Goal: Task Accomplishment & Management: Manage account settings

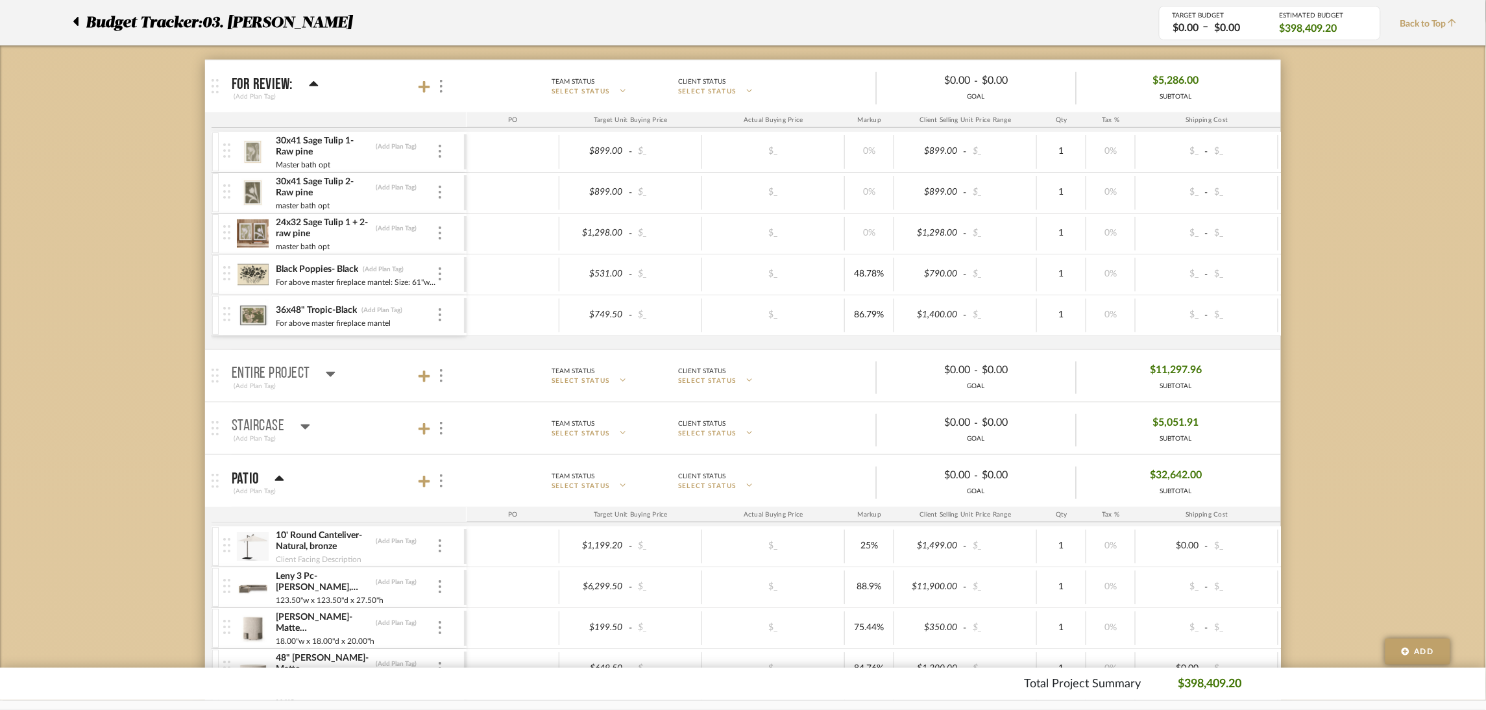
scroll to position [195, 0]
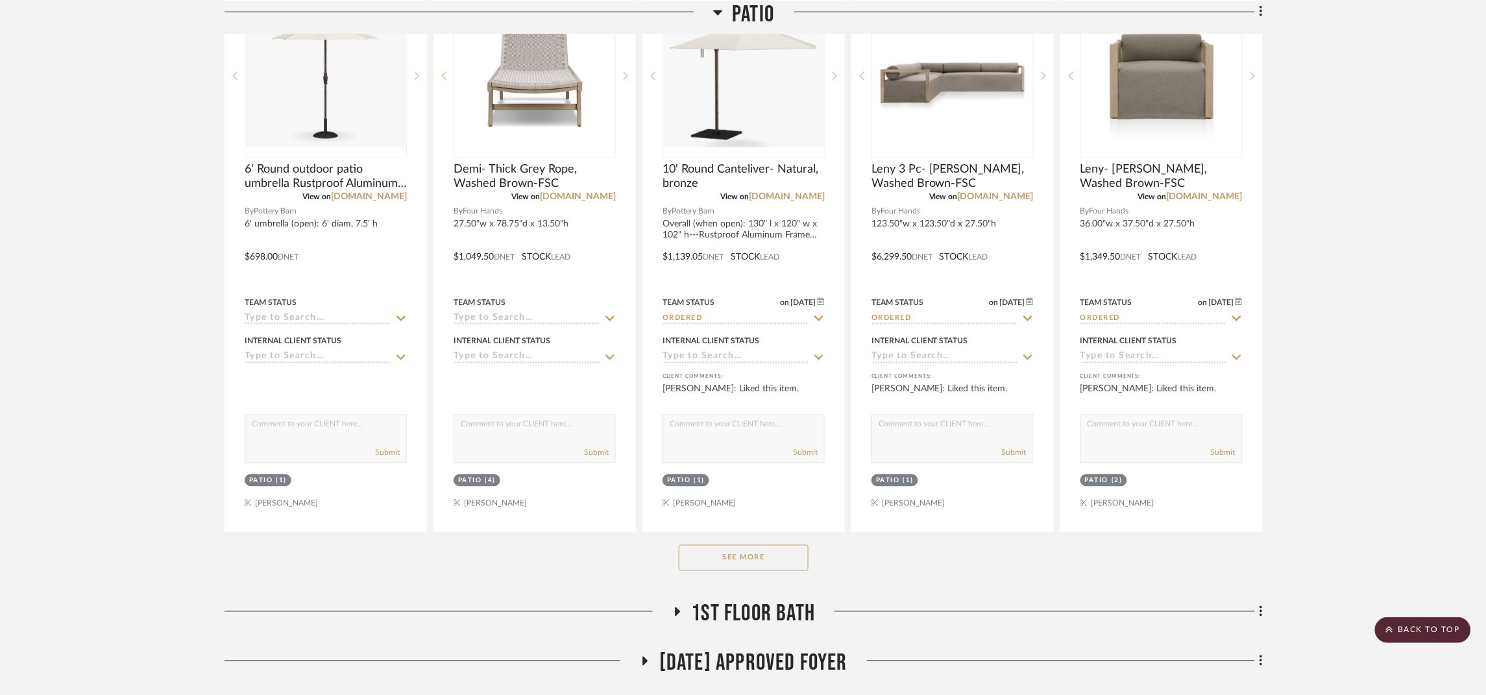
scroll to position [583, 0]
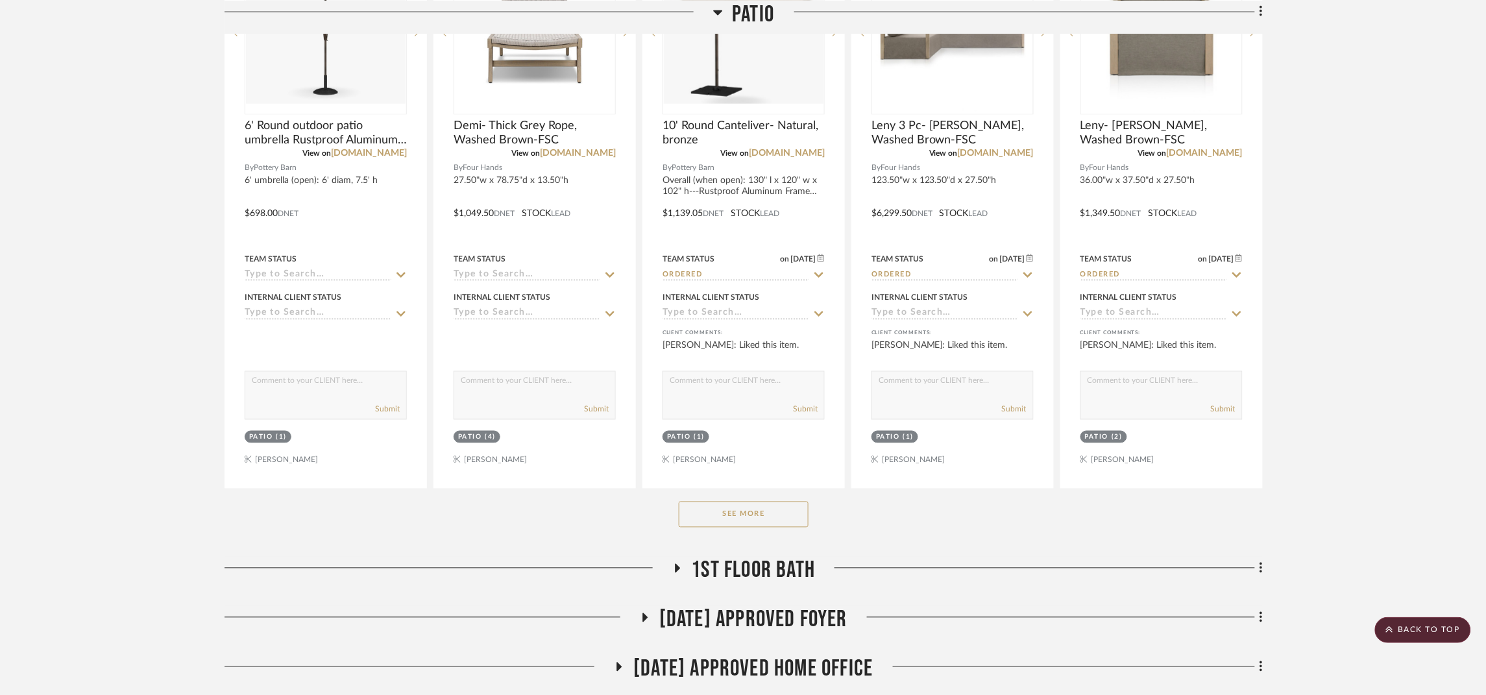
click at [773, 524] on button "See More" at bounding box center [744, 515] width 130 height 26
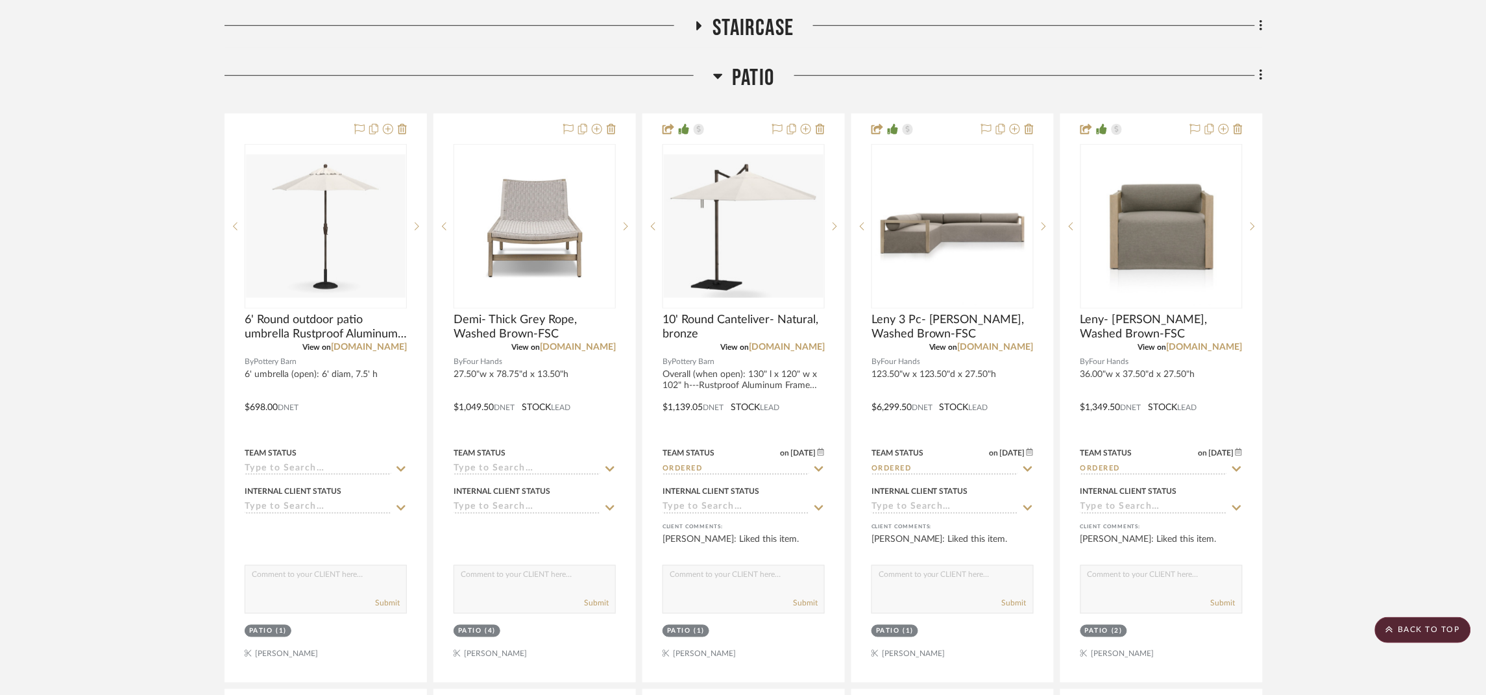
scroll to position [97, 0]
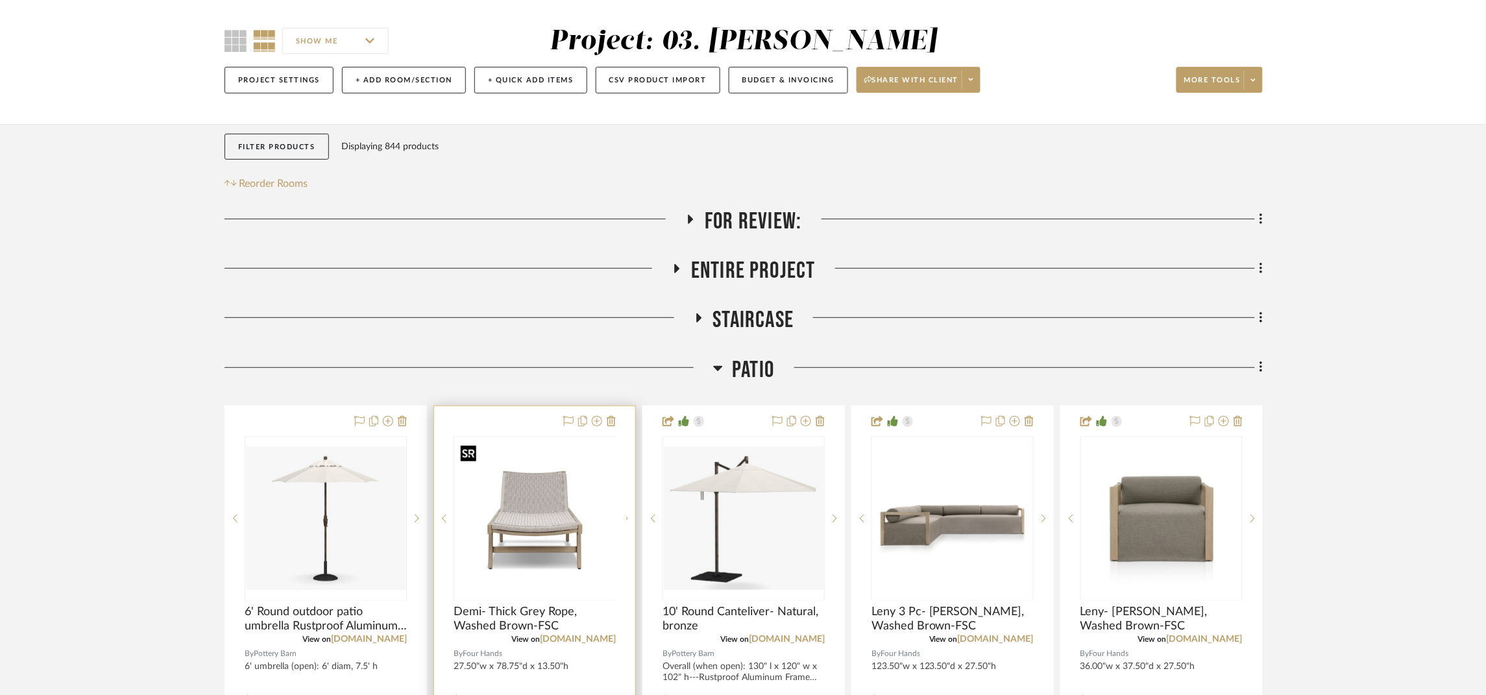
click at [570, 521] on img "0" at bounding box center [545, 518] width 162 height 162
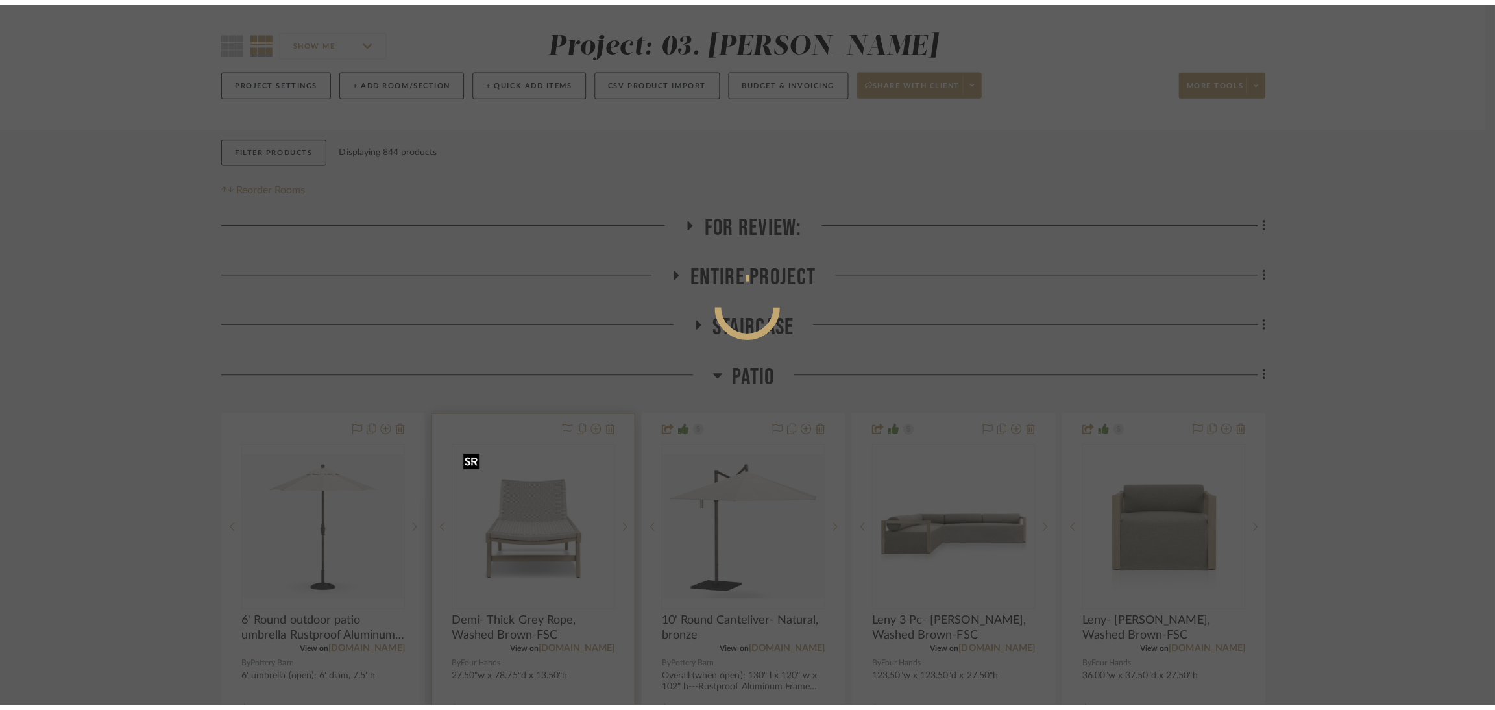
scroll to position [0, 0]
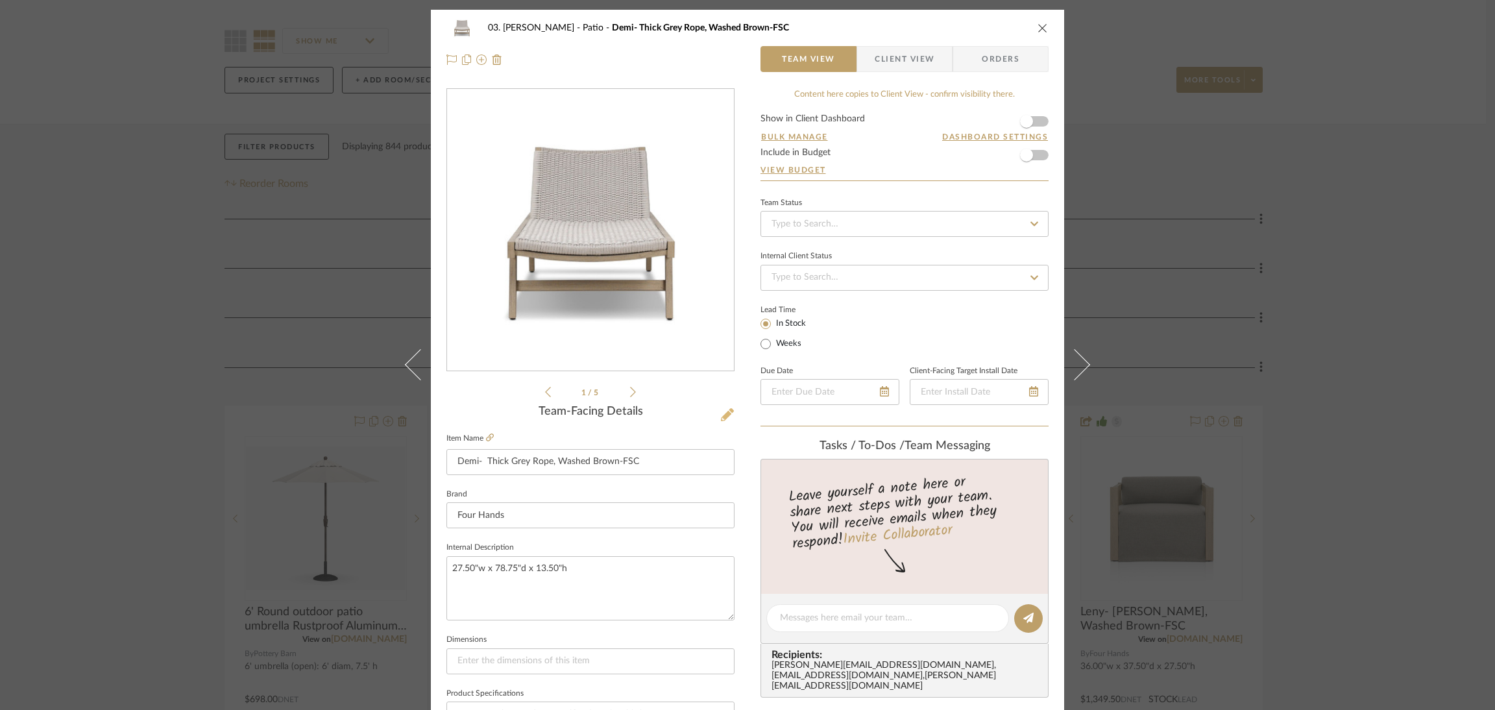
click at [723, 412] on icon at bounding box center [727, 414] width 13 height 13
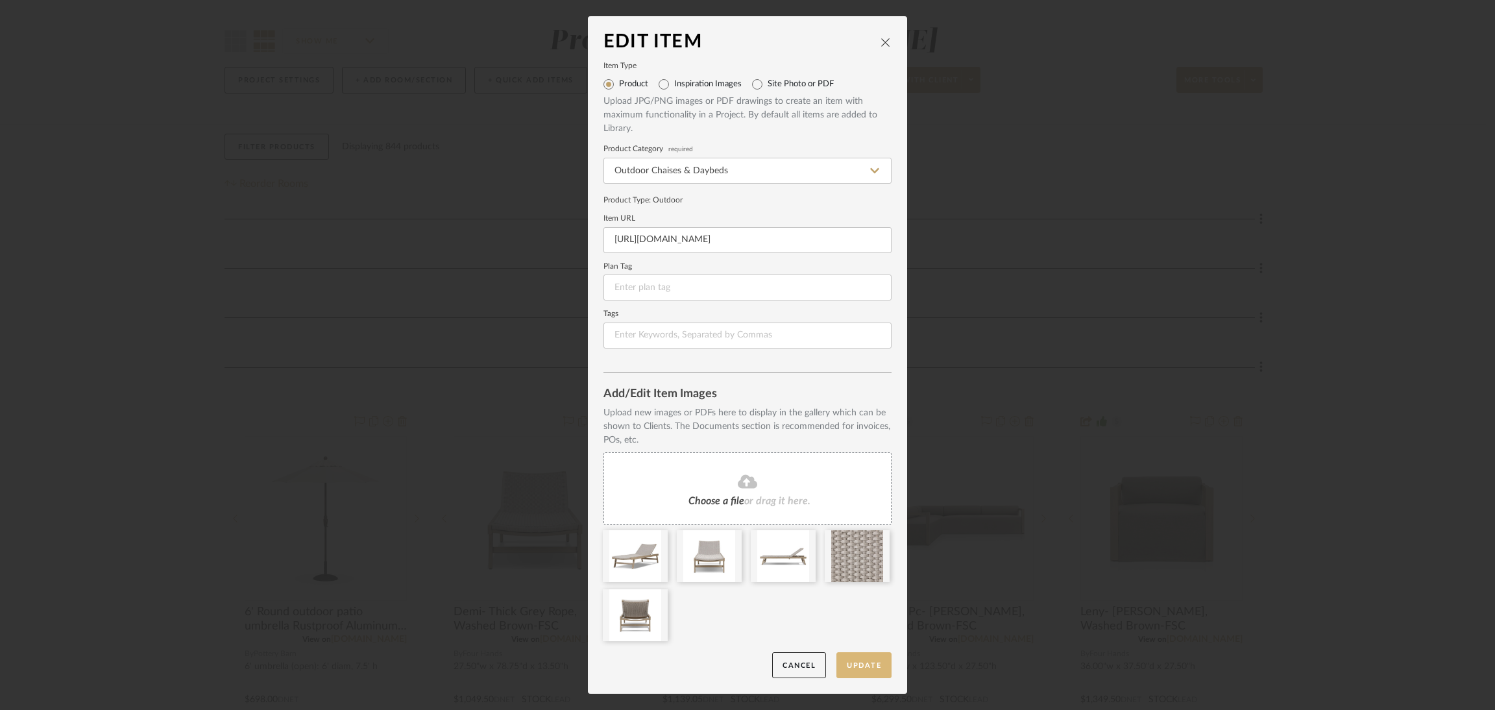
click at [842, 666] on button "Update" at bounding box center [863, 665] width 55 height 27
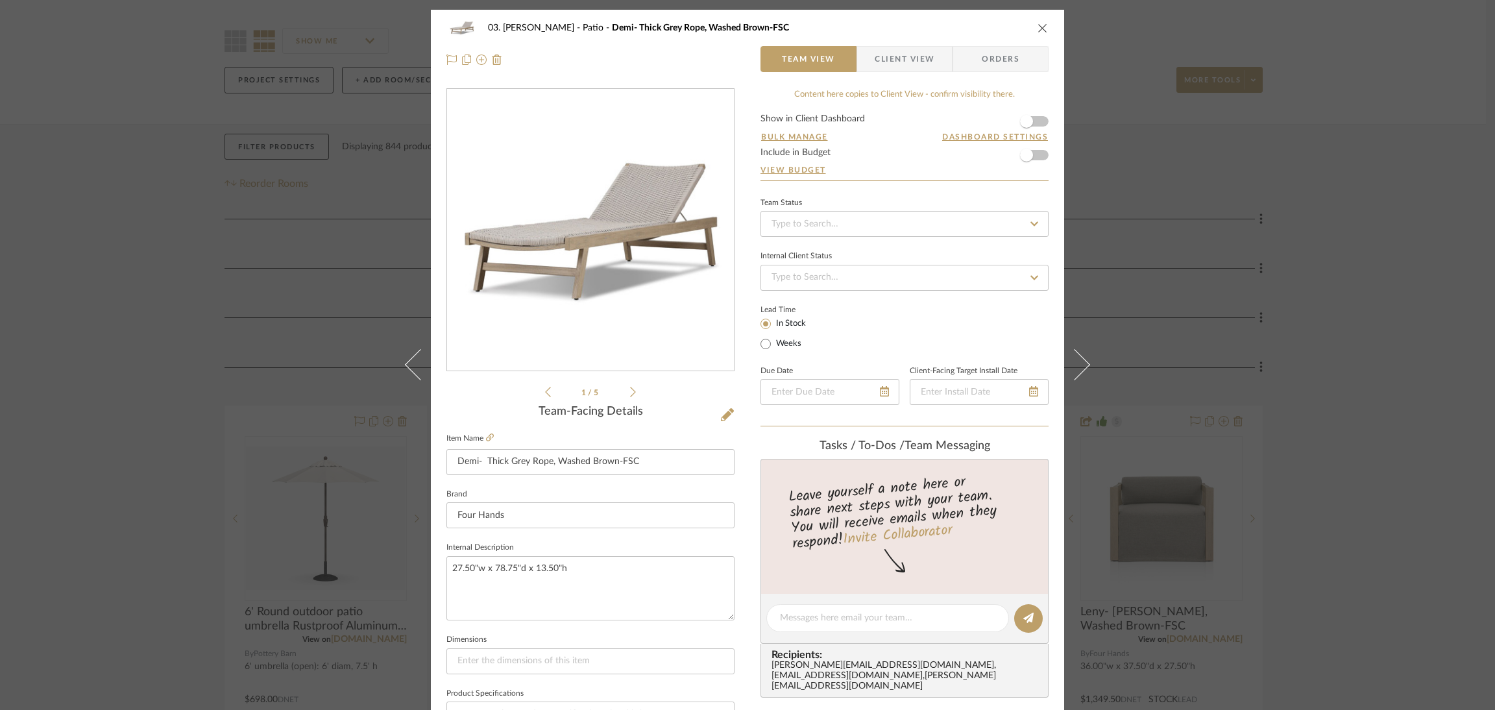
click at [1329, 250] on div "03. Jennifer Patio Demi- Thick Grey Rope, Washed Brown-FSC Team View Client Vie…" at bounding box center [747, 355] width 1495 height 710
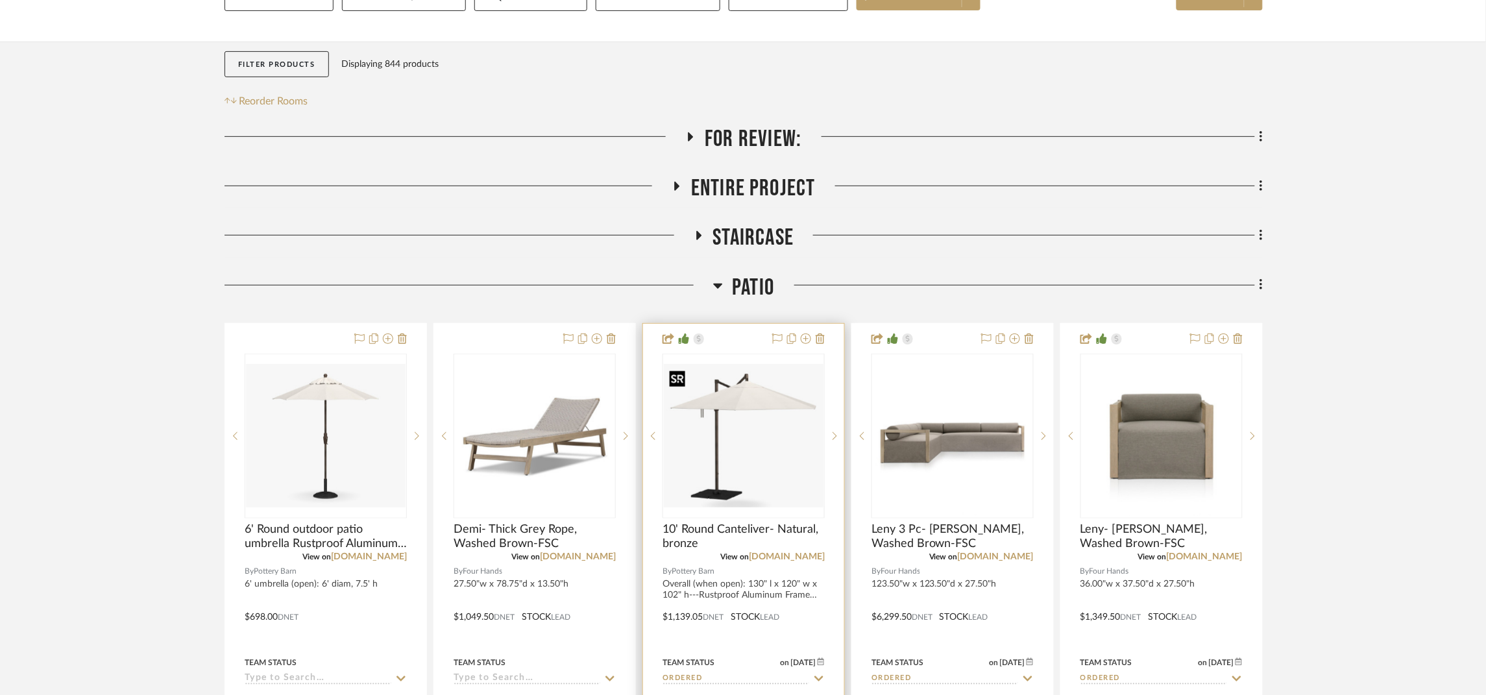
scroll to position [193, 0]
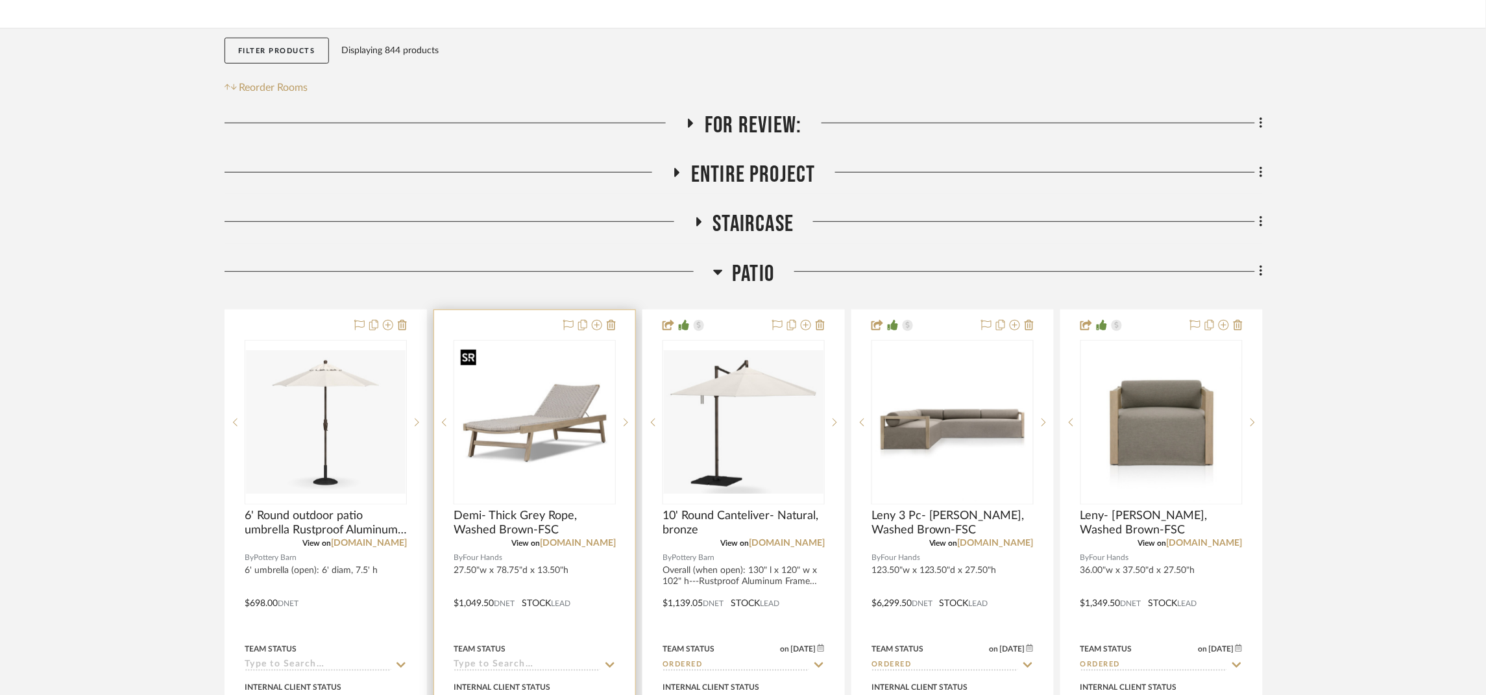
click at [582, 438] on img "0" at bounding box center [535, 423] width 160 height 160
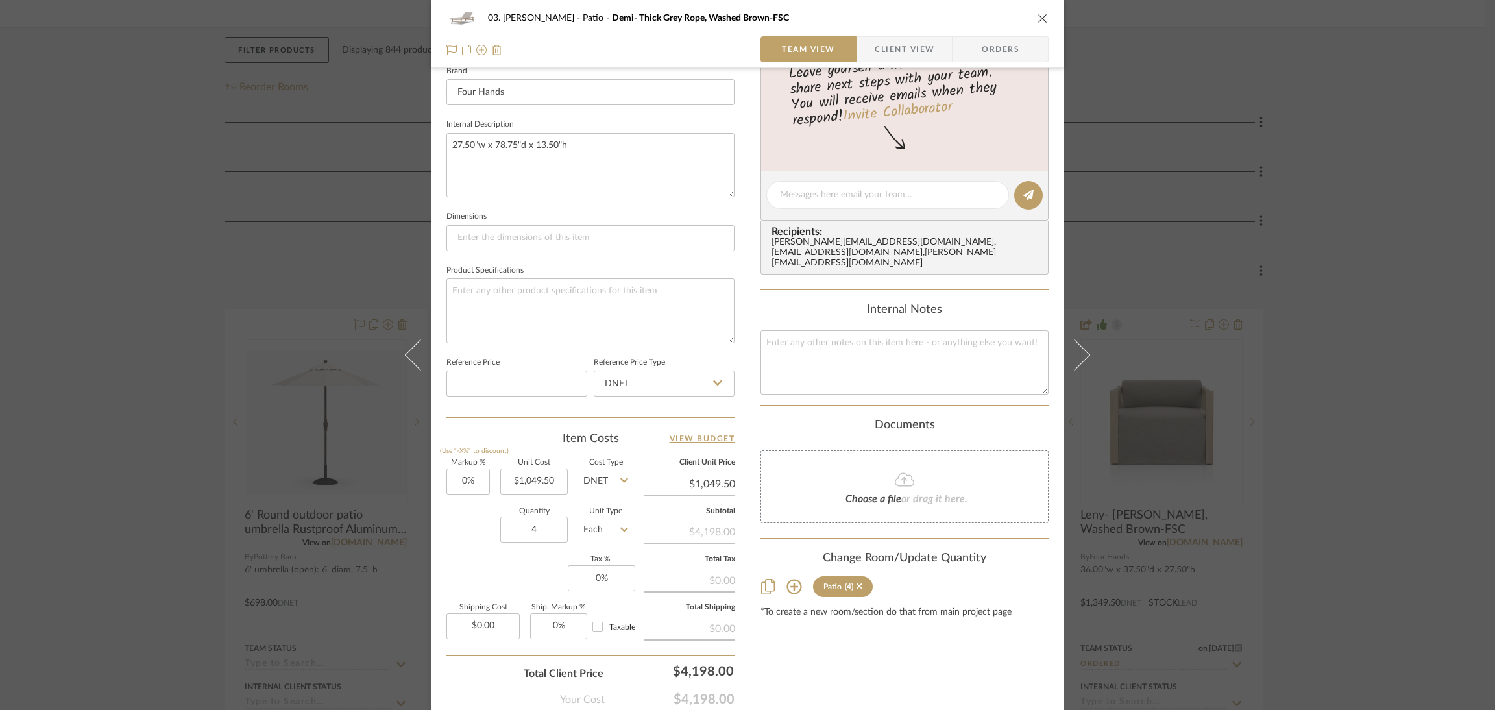
scroll to position [97, 0]
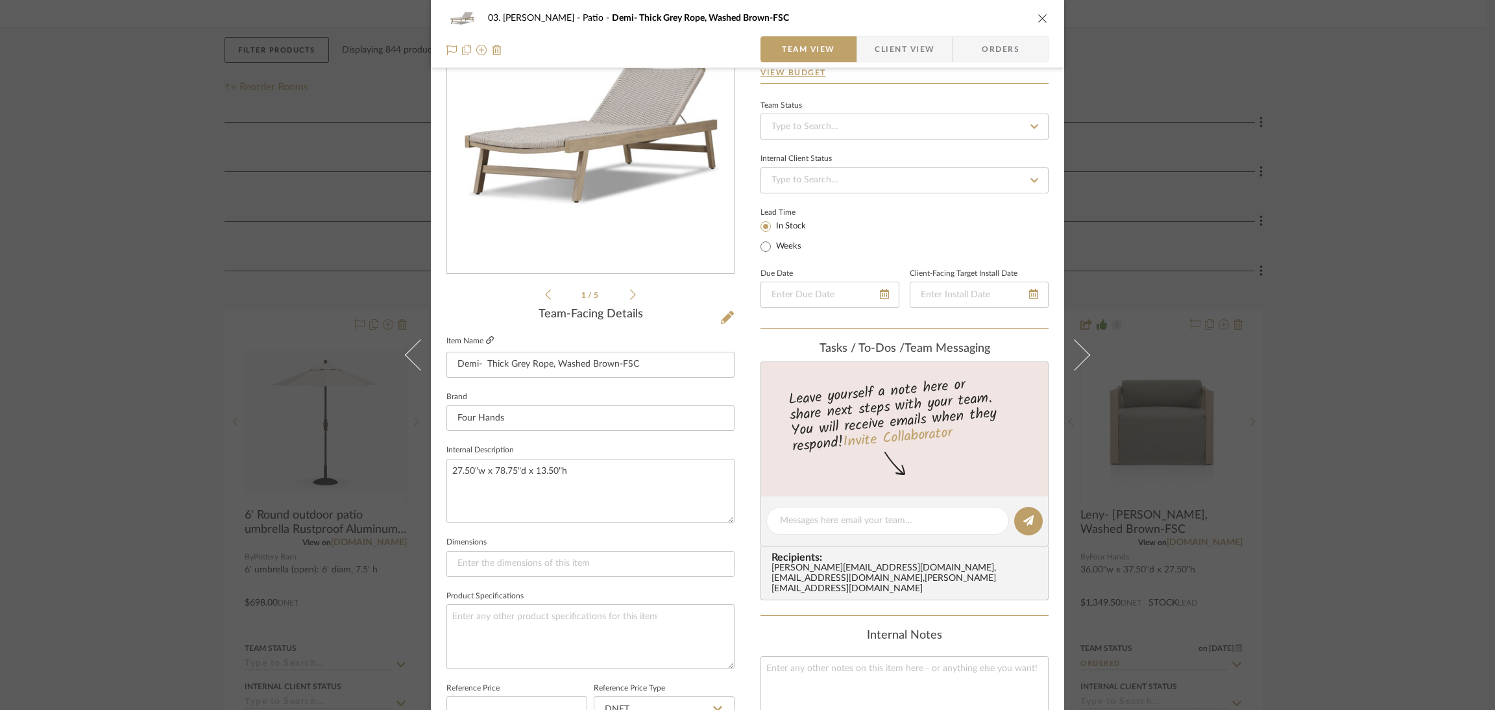
click at [486, 336] on icon at bounding box center [490, 340] width 8 height 8
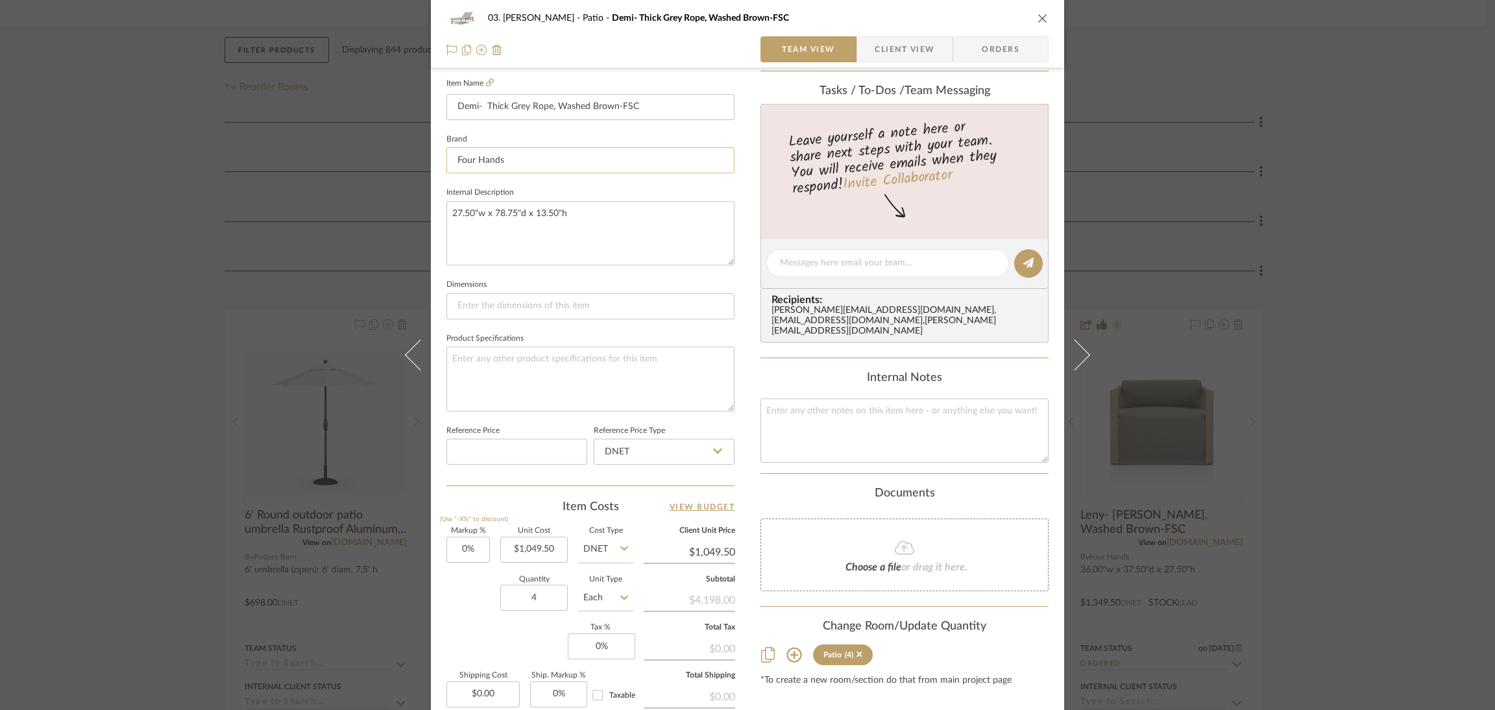
scroll to position [195, 0]
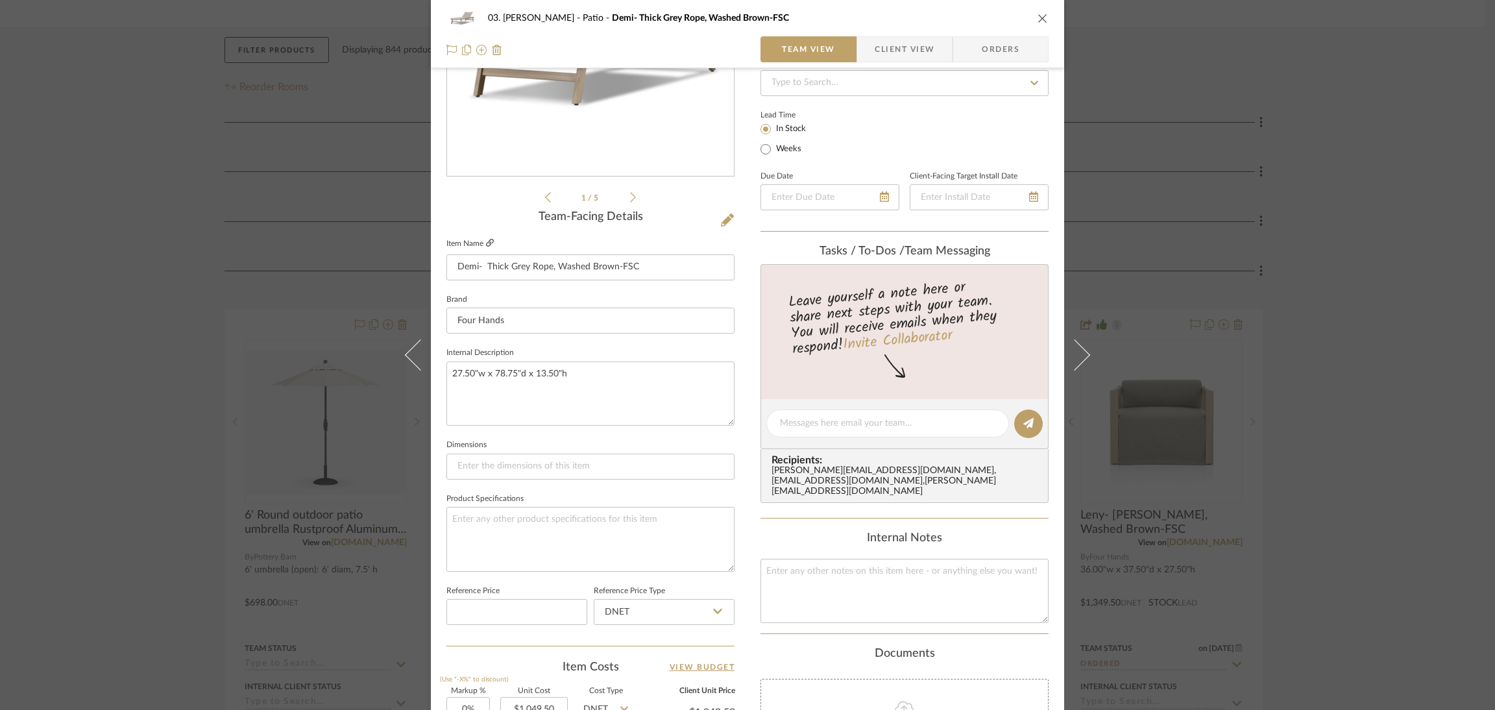
click at [486, 239] on icon at bounding box center [490, 243] width 8 height 8
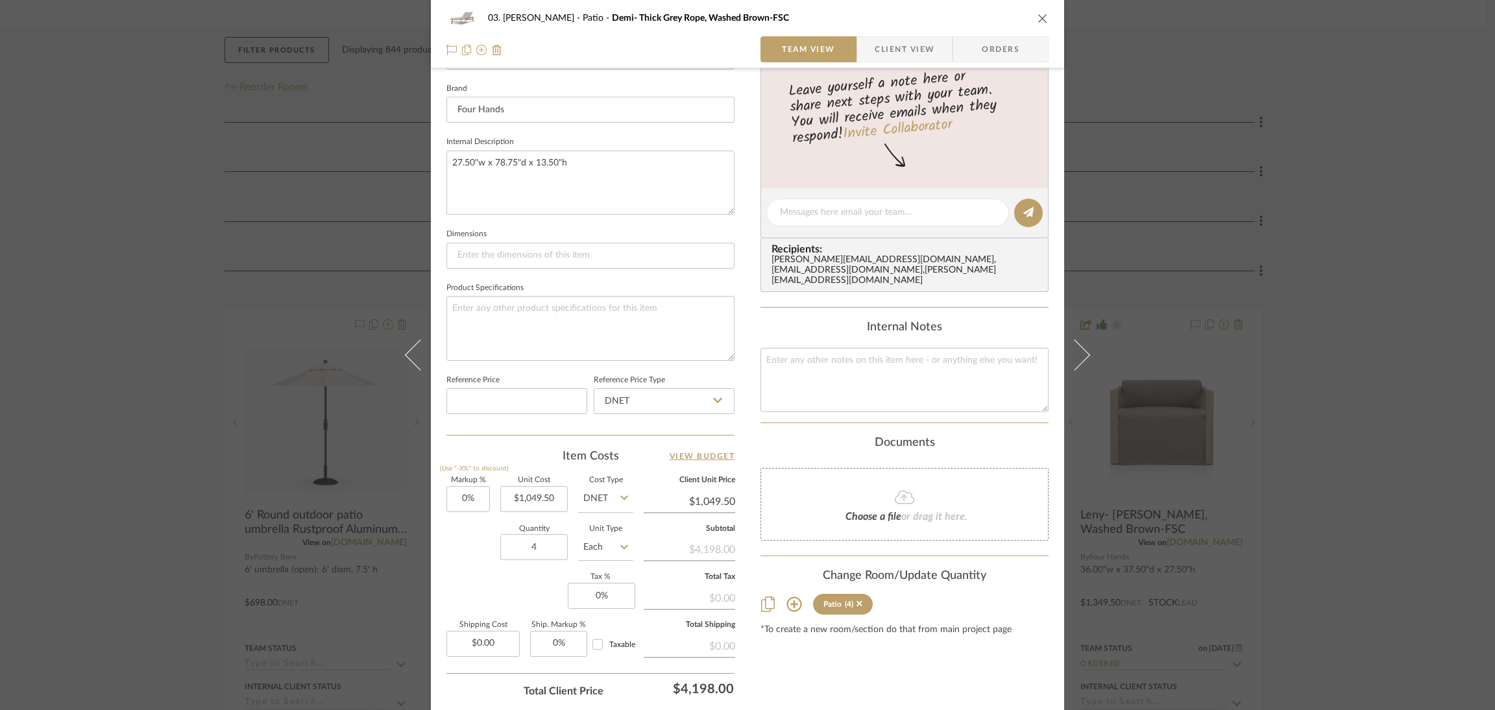
scroll to position [491, 0]
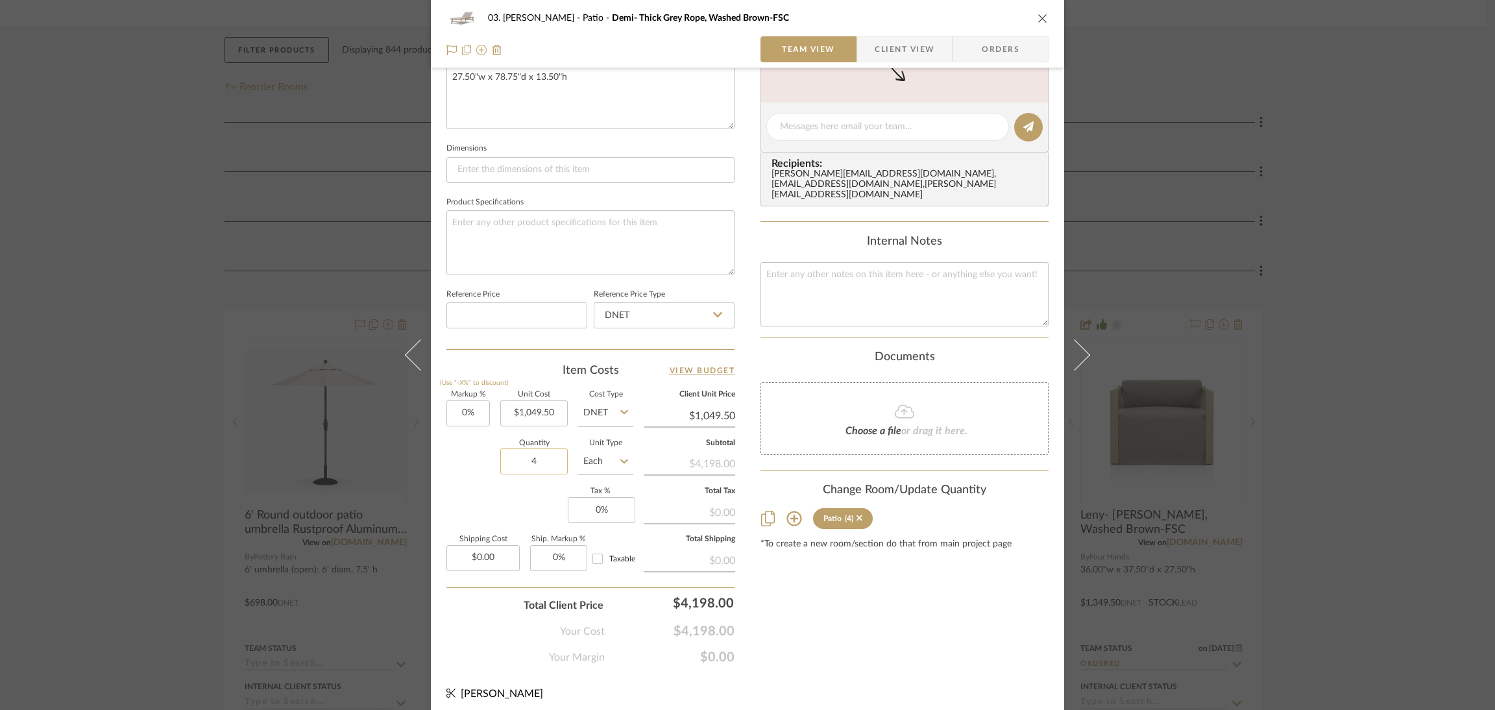
click at [531, 448] on input "4" at bounding box center [533, 461] width 67 height 26
type input "1"
click at [838, 653] on div "Content here copies to Client View - confirm visibility there. Show in Client D…" at bounding box center [904, 131] width 288 height 1068
type input "2099"
click at [828, 660] on div "03. Jennifer Patio Demi- Thick Grey Rope, Washed Brown-FSC Team View Client Vie…" at bounding box center [747, 118] width 633 height 1198
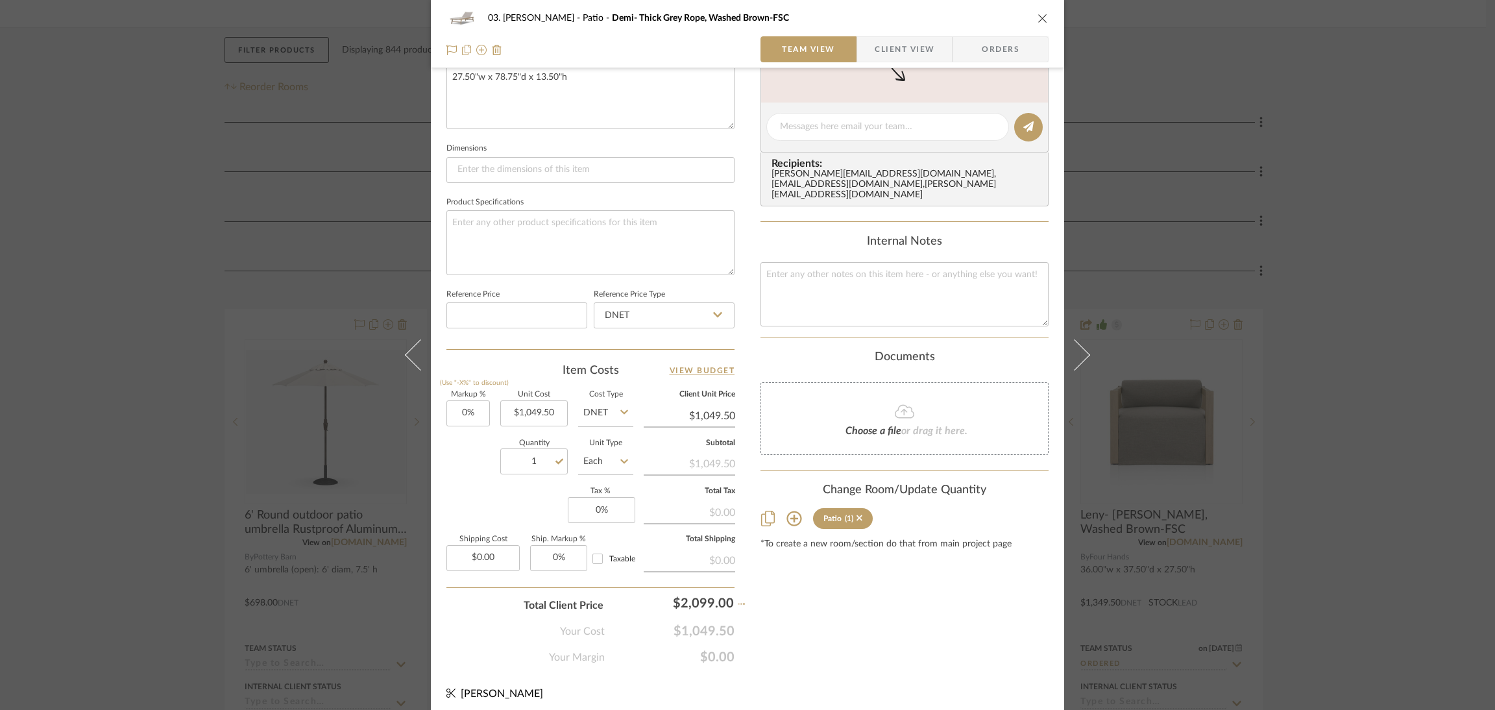
type input "100%"
type input "$2,099.00"
click at [464, 413] on input "100" at bounding box center [467, 413] width 43 height 26
type input "95%"
click at [478, 484] on div "Markup % (Use "-X%" to discount) 95% Unit Cost $1,049.50 Cost Type DNET Client …" at bounding box center [590, 485] width 288 height 189
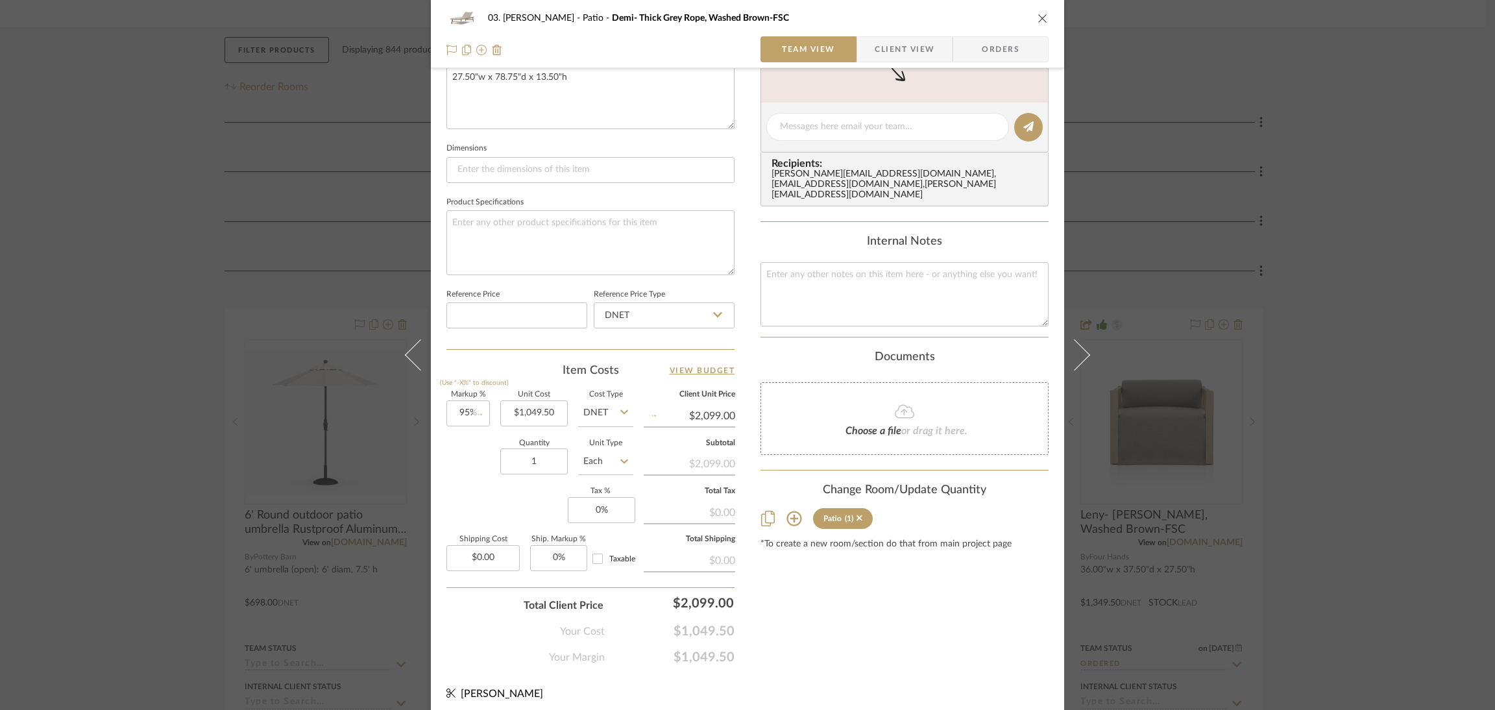
type input "$2,046.53"
type input "2045"
type input "94.85%"
type input "$2,045.00"
click at [546, 460] on input "1" at bounding box center [533, 461] width 67 height 26
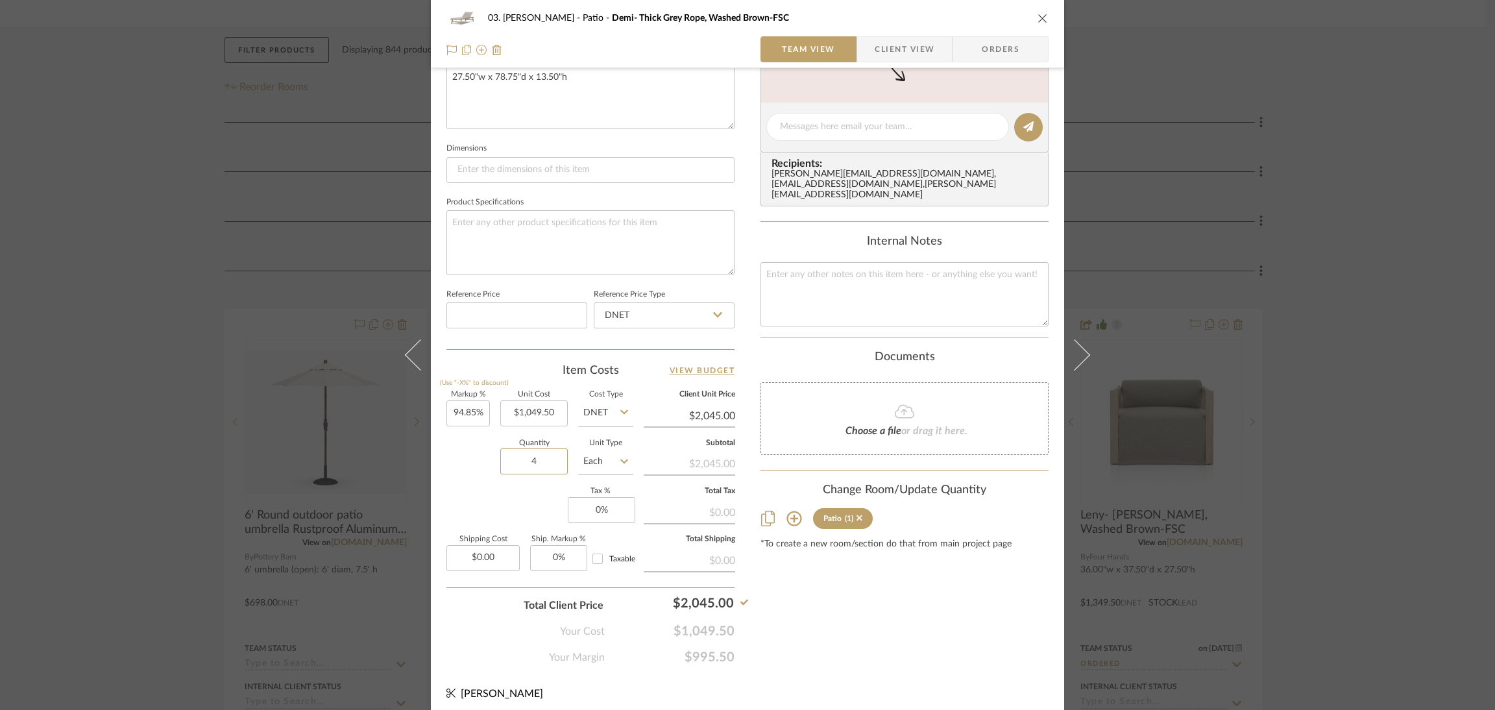
type input "4"
click at [873, 646] on div "Content here copies to Client View - confirm visibility there. Show in Client D…" at bounding box center [904, 131] width 288 height 1068
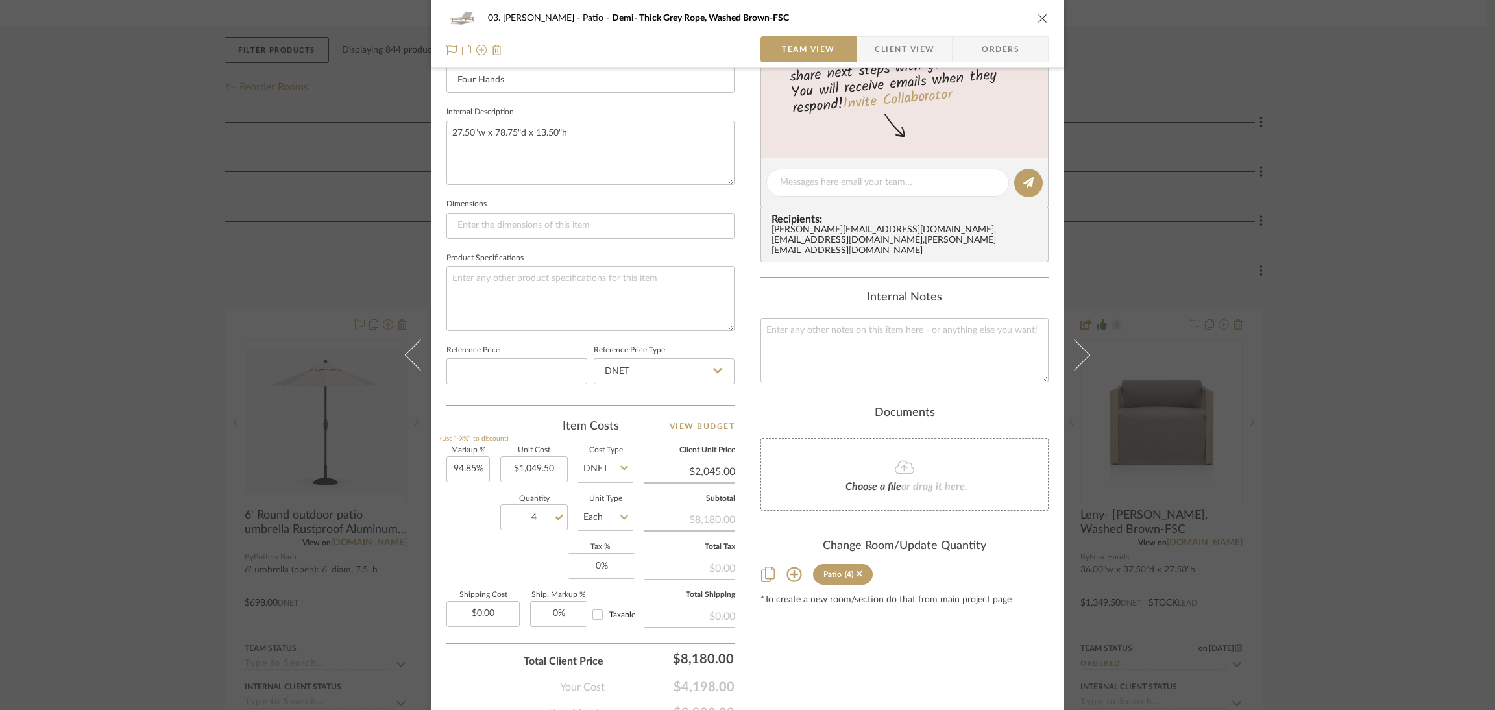
scroll to position [0, 0]
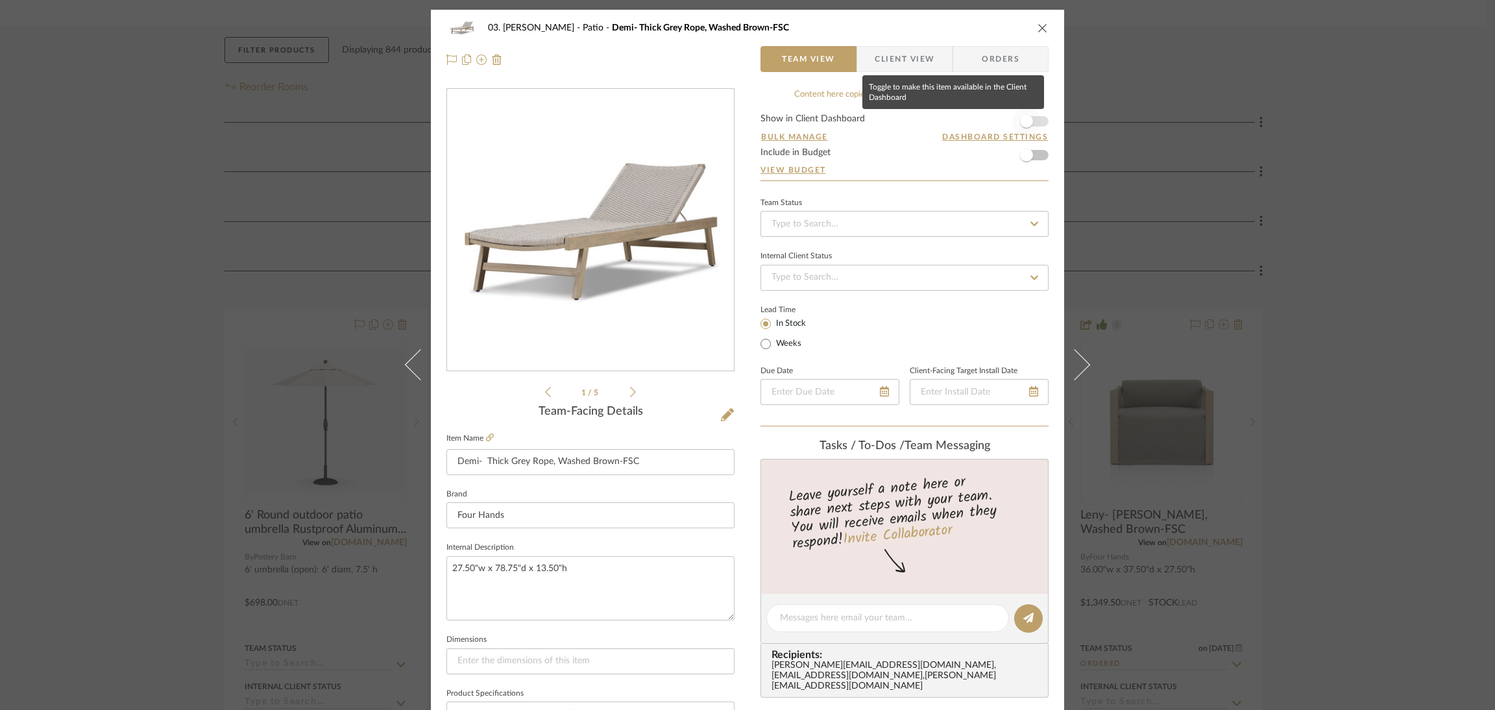
click at [1023, 122] on span "button" at bounding box center [1026, 121] width 13 height 13
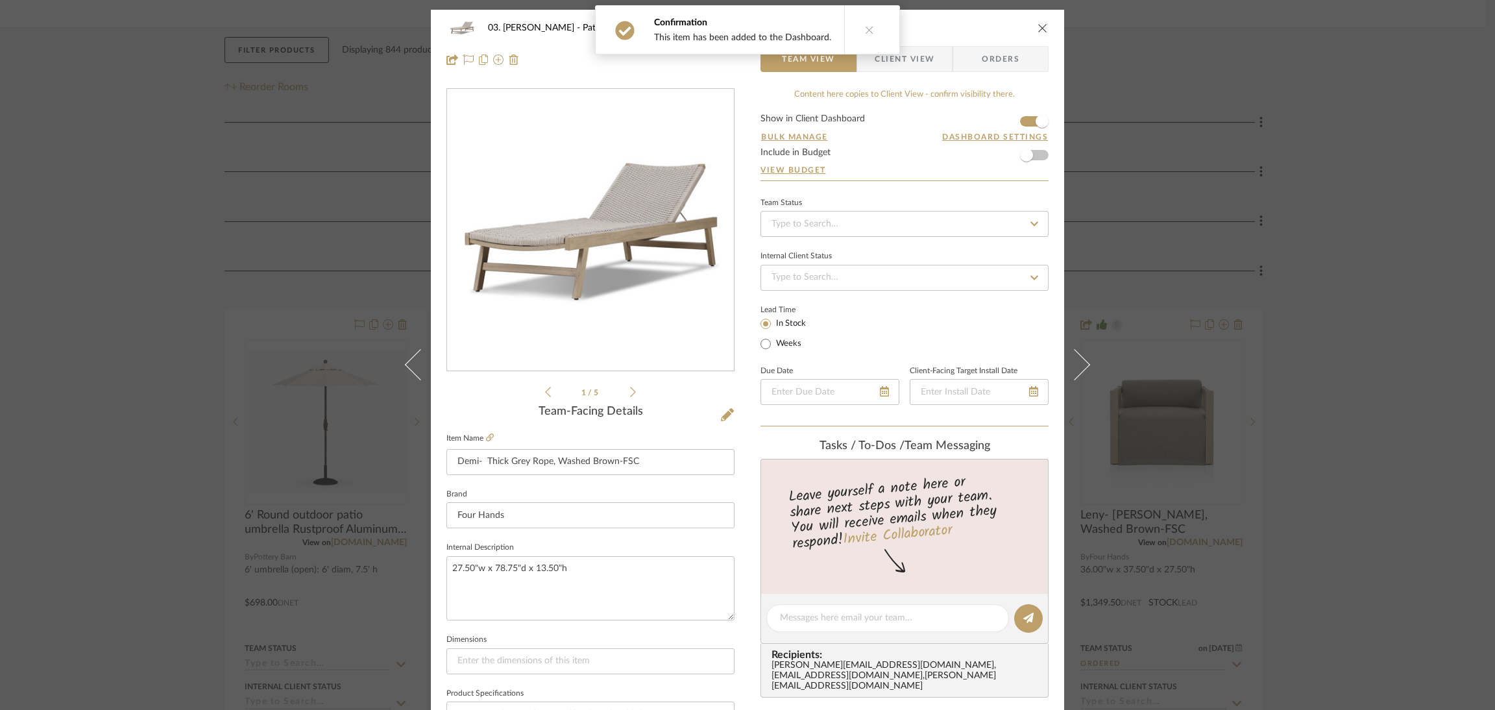
click at [895, 58] on div "Confirmation This item has been added to the Dashboard." at bounding box center [747, 30] width 315 height 60
click at [873, 30] on button at bounding box center [869, 30] width 50 height 48
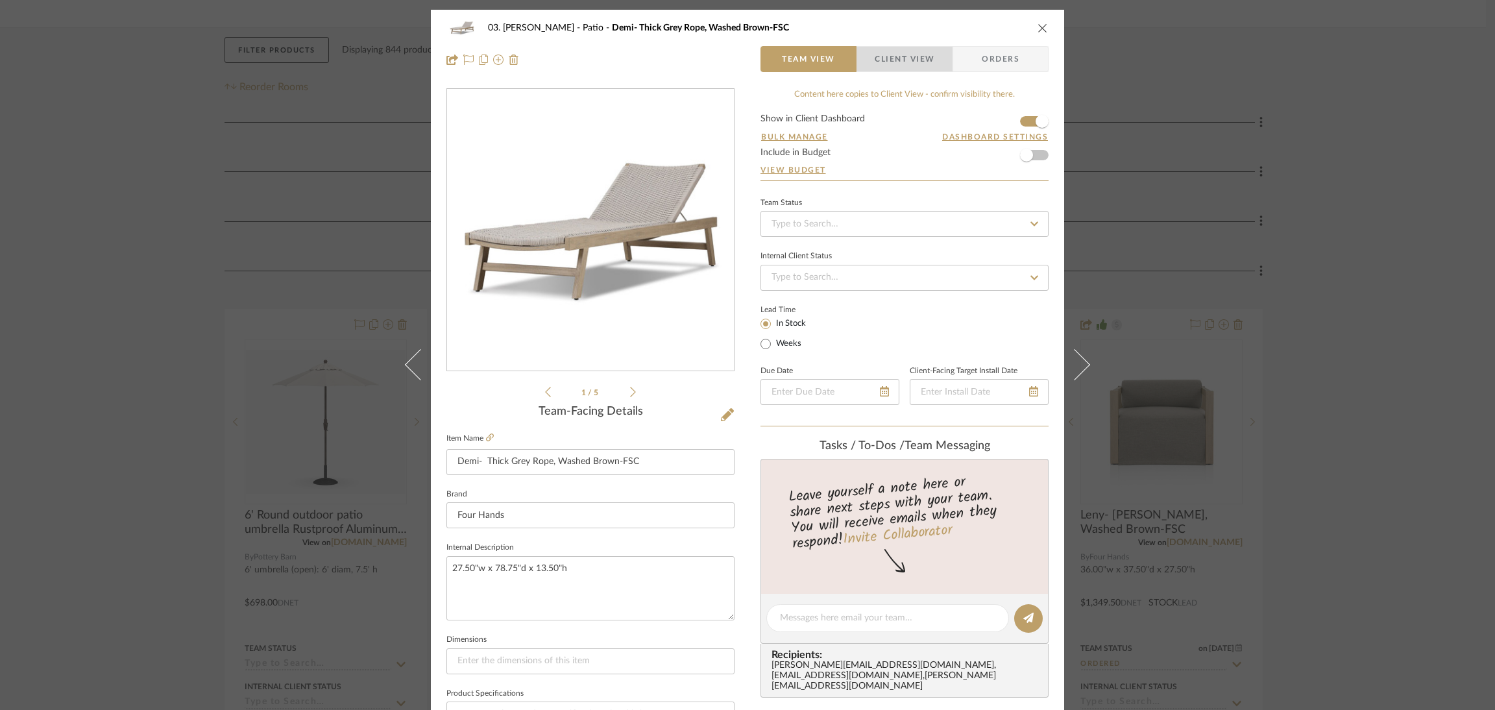
click at [918, 60] on span "Client View" at bounding box center [905, 59] width 60 height 26
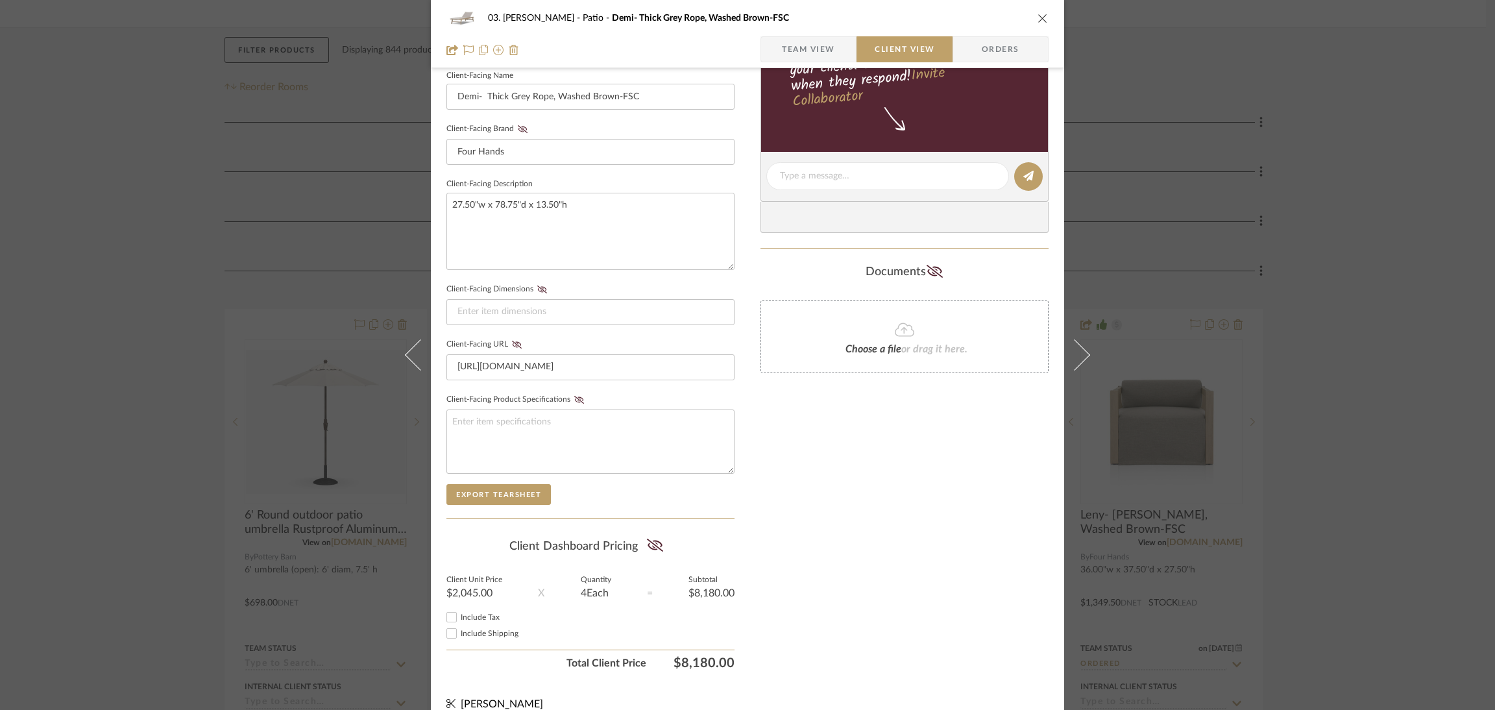
scroll to position [374, 0]
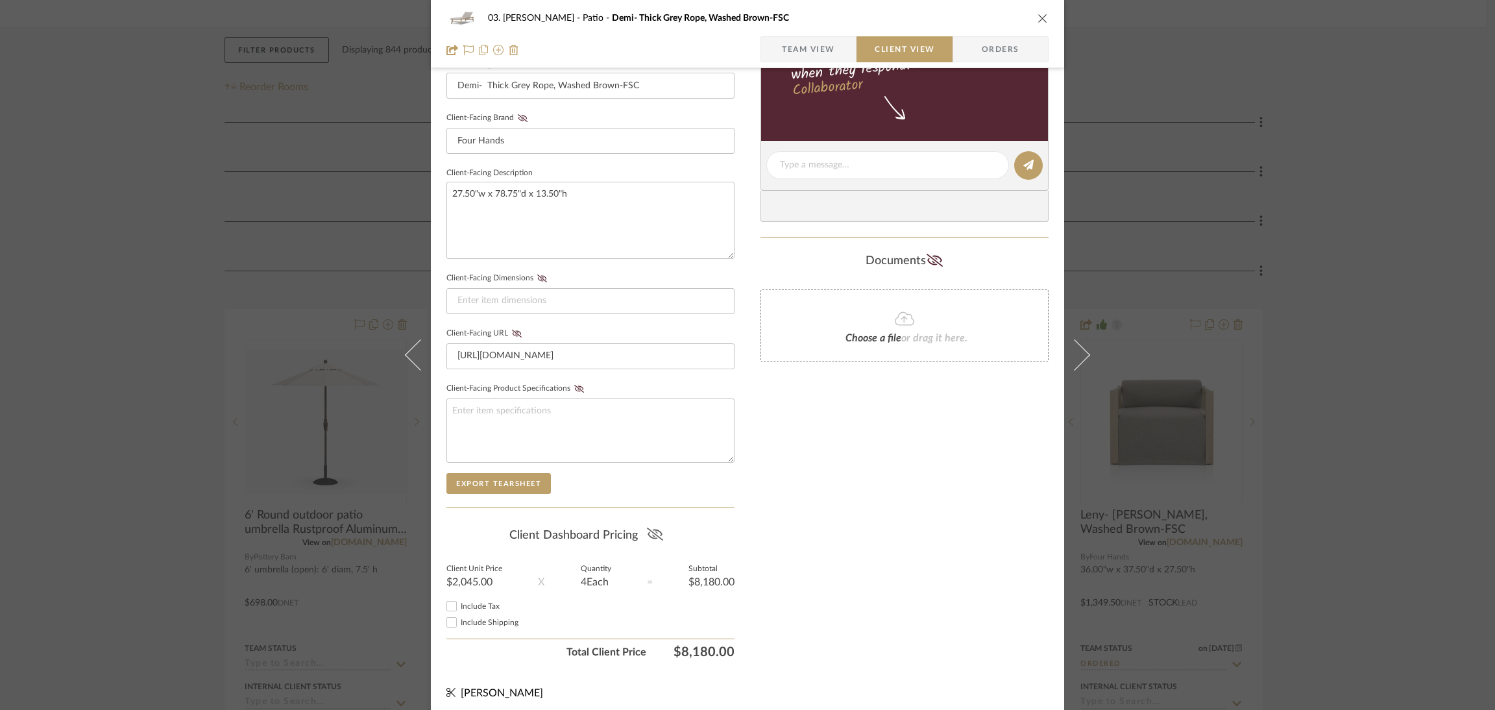
click at [653, 527] on icon at bounding box center [655, 533] width 16 height 13
click at [1434, 347] on div "03. Jennifer Patio Demi- Thick Grey Rope, Washed Brown-FSC Team View Client Vie…" at bounding box center [747, 355] width 1495 height 710
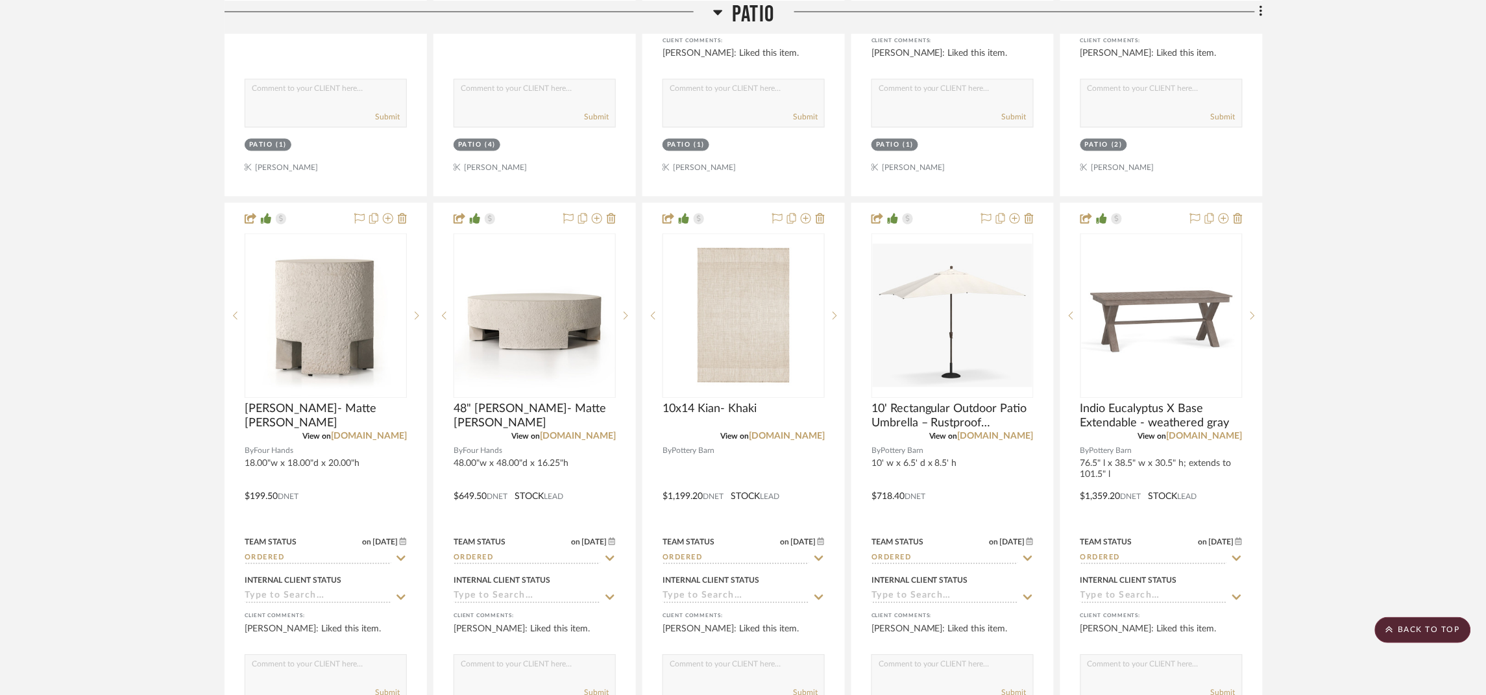
scroll to position [486, 0]
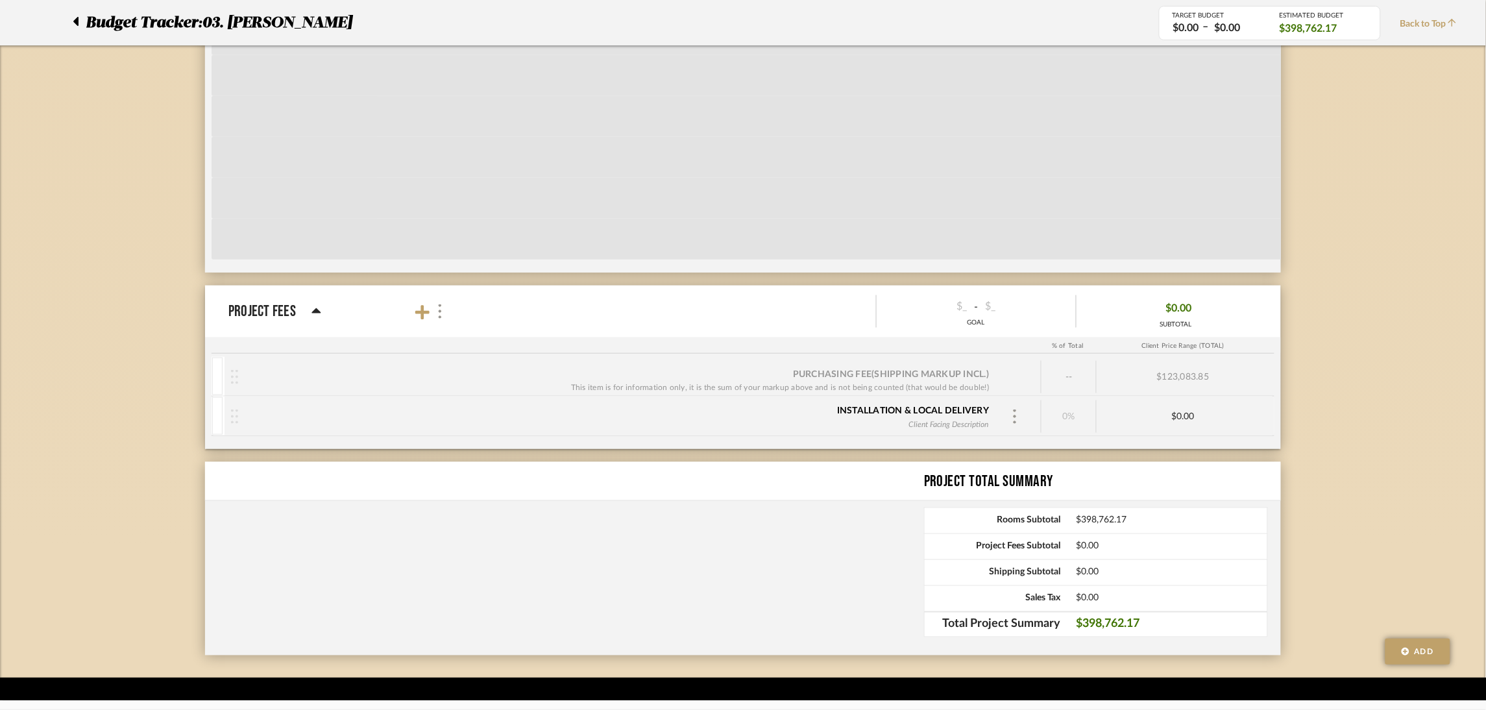
scroll to position [5987, 0]
